Goal: Task Accomplishment & Management: Manage account settings

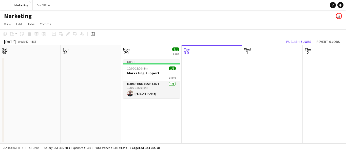
scroll to position [0, 121]
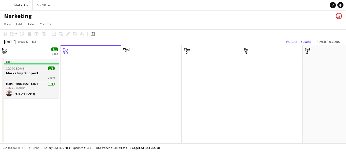
click at [22, 70] on span "10:00-18:00 (8h)" at bounding box center [16, 68] width 21 height 4
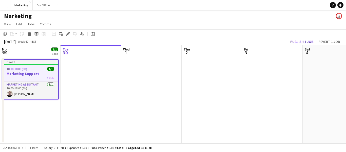
click at [83, 81] on app-date-cell at bounding box center [91, 100] width 61 height 86
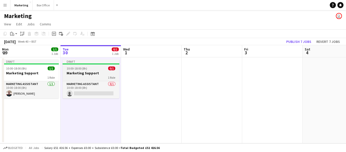
click at [76, 66] on span "10:00-18:00 (8h)" at bounding box center [77, 68] width 21 height 4
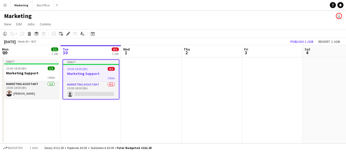
click at [78, 69] on span "10:00-18:00 (8h)" at bounding box center [77, 69] width 21 height 4
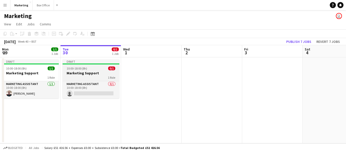
click at [78, 69] on span "10:00-18:00 (8h)" at bounding box center [77, 68] width 21 height 4
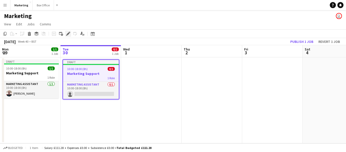
click at [69, 34] on icon "Edit" at bounding box center [68, 34] width 4 height 4
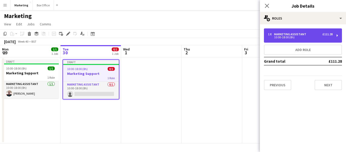
click at [307, 36] on div "10:00-18:00 (8h)" at bounding box center [300, 37] width 65 height 3
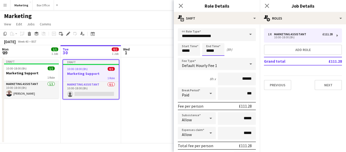
click at [210, 51] on input "*****" at bounding box center [213, 49] width 22 height 13
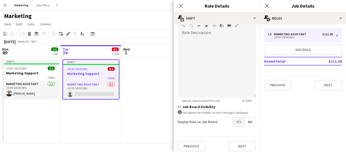
scroll to position [166, 0]
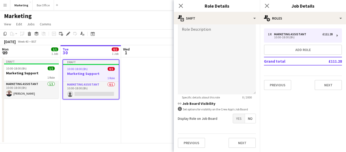
type input "*****"
click at [304, 120] on mat-expansion-panel "pencil3 General details 1 x Marketing Assistant £111.28 10:00-18:00 (8h) Add ro…" at bounding box center [303, 88] width 86 height 128
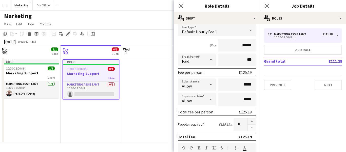
scroll to position [0, 0]
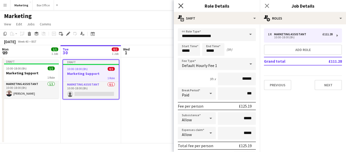
click at [179, 5] on icon "Close pop-in" at bounding box center [180, 5] width 5 height 5
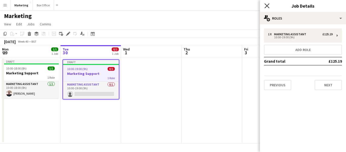
click at [265, 5] on icon "Close pop-in" at bounding box center [267, 5] width 5 height 5
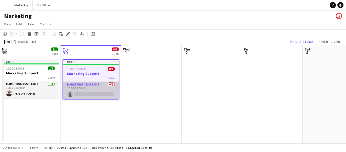
click at [78, 85] on app-card-role "Marketing Assistant 0/1 10:00-19:00 (9h) single-neutral-actions" at bounding box center [91, 90] width 56 height 17
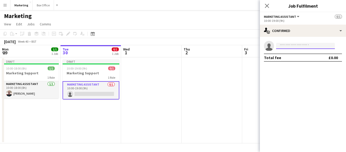
click at [293, 45] on input at bounding box center [305, 46] width 59 height 6
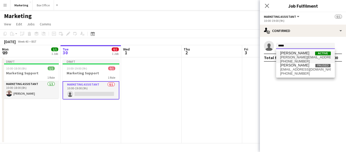
type input "*****"
click at [291, 55] on span "[PERSON_NAME]" at bounding box center [294, 53] width 29 height 4
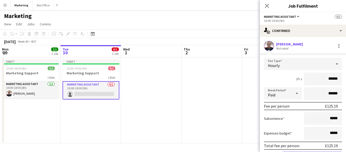
scroll to position [29, 0]
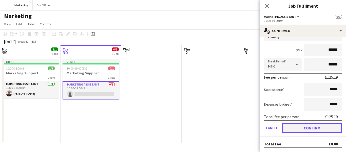
click at [313, 128] on button "Confirm" at bounding box center [312, 128] width 60 height 10
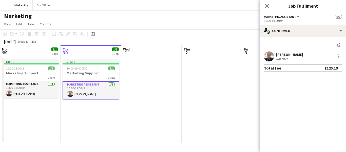
scroll to position [0, 0]
click at [96, 118] on app-date-cell "Draft 10:00-19:00 (9h) 1/1 Marketing Support 1 Role Marketing Assistant [DATE] …" at bounding box center [91, 100] width 61 height 86
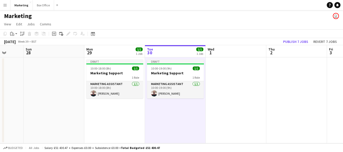
scroll to position [0, 156]
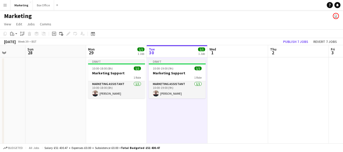
drag, startPoint x: 46, startPoint y: 120, endPoint x: 132, endPoint y: 121, distance: 86.0
click at [132, 121] on app-calendar-viewport "Thu 25 3/3 2 Jobs Fri 26 Sat 27 Sun 28 Mon 29 1/1 1 Job Tue 30 1/1 1 Job Wed 1 …" at bounding box center [171, 106] width 343 height 123
